Goal: Task Accomplishment & Management: Manage account settings

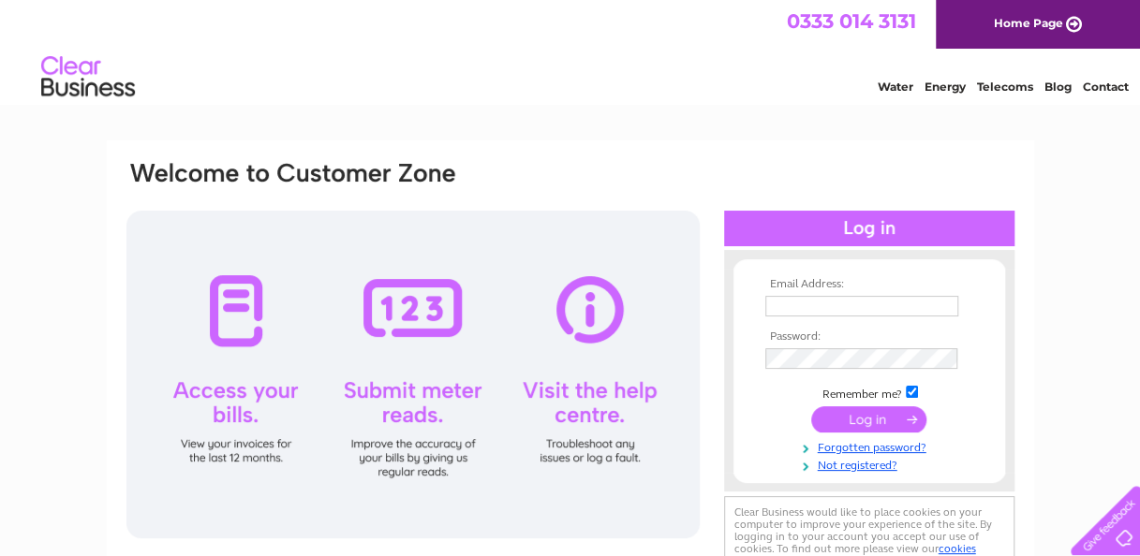
type input "[PERSON_NAME][EMAIL_ADDRESS][DOMAIN_NAME][PERSON_NAME]"
click at [874, 419] on input "submit" at bounding box center [868, 419] width 115 height 26
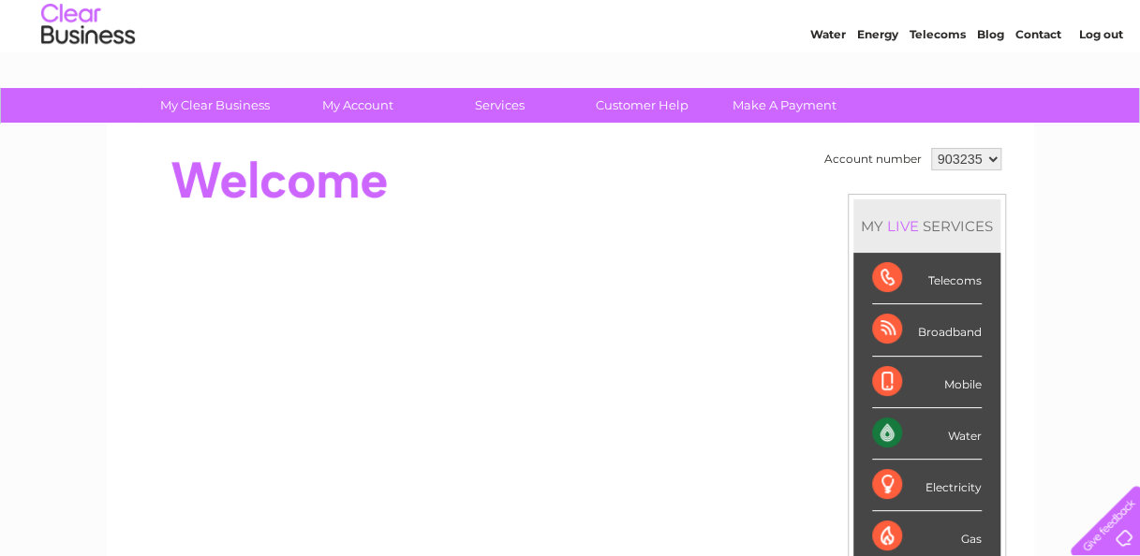
scroll to position [43, 0]
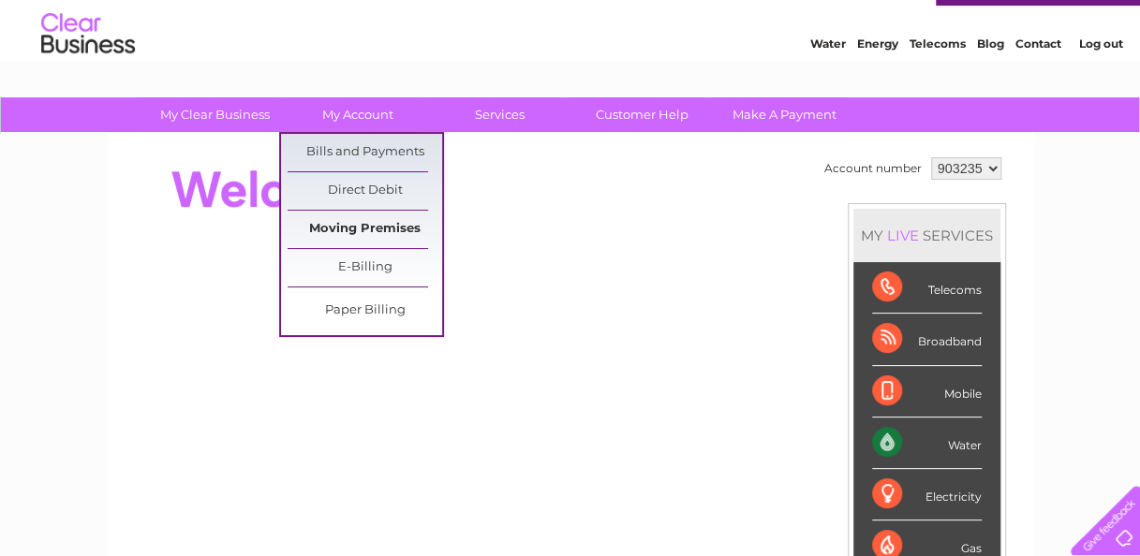
click at [387, 227] on link "Moving Premises" at bounding box center [364, 229] width 155 height 37
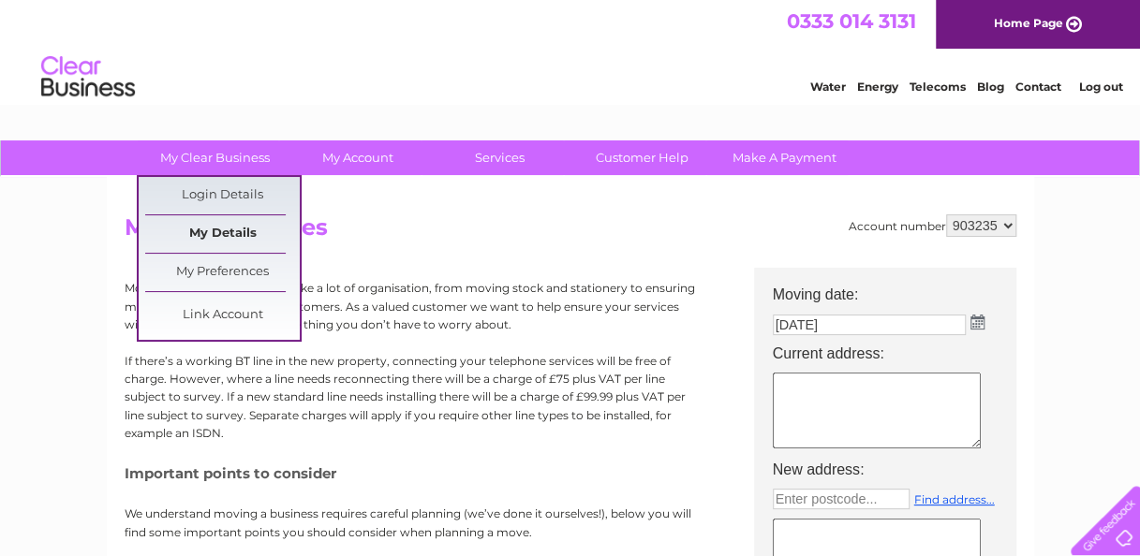
click at [247, 229] on link "My Details" at bounding box center [222, 233] width 155 height 37
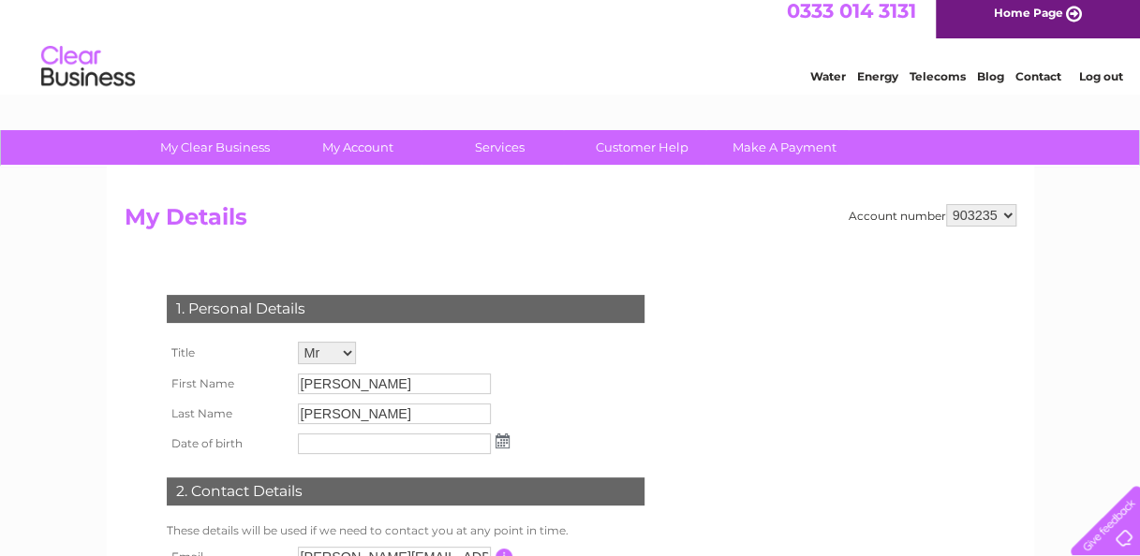
scroll to position [9, 0]
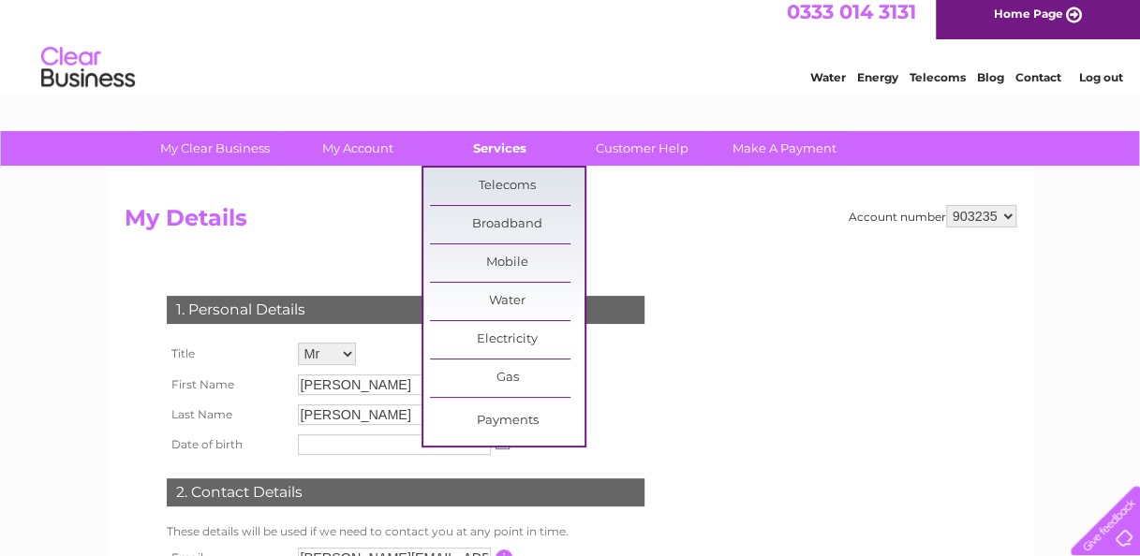
click at [500, 149] on link "Services" at bounding box center [499, 148] width 155 height 35
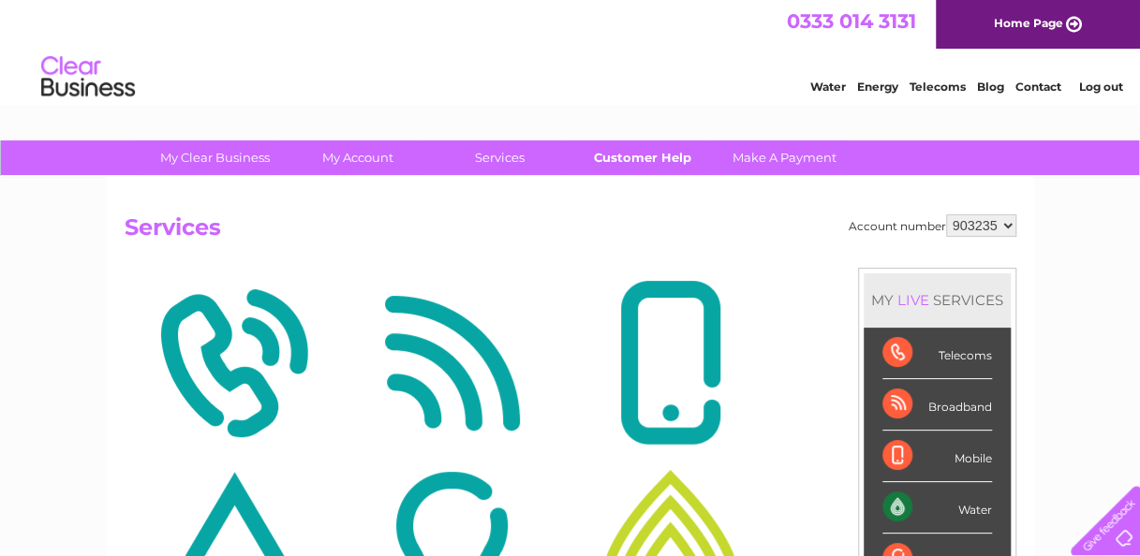
click at [652, 155] on link "Customer Help" at bounding box center [642, 157] width 155 height 35
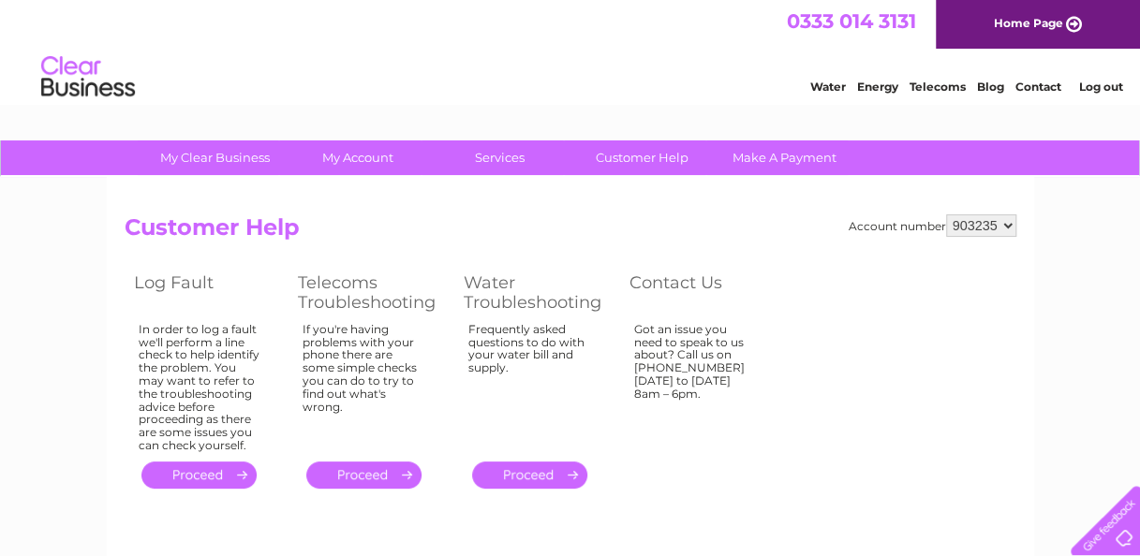
click at [1099, 89] on link "Log out" at bounding box center [1100, 87] width 44 height 14
